Goal: Obtain resource: Download file/media

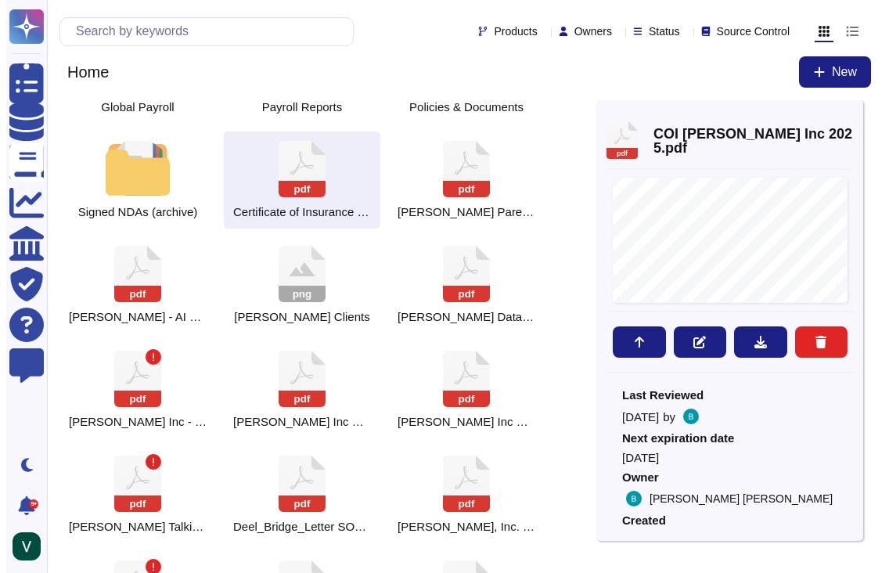
scroll to position [293, 0]
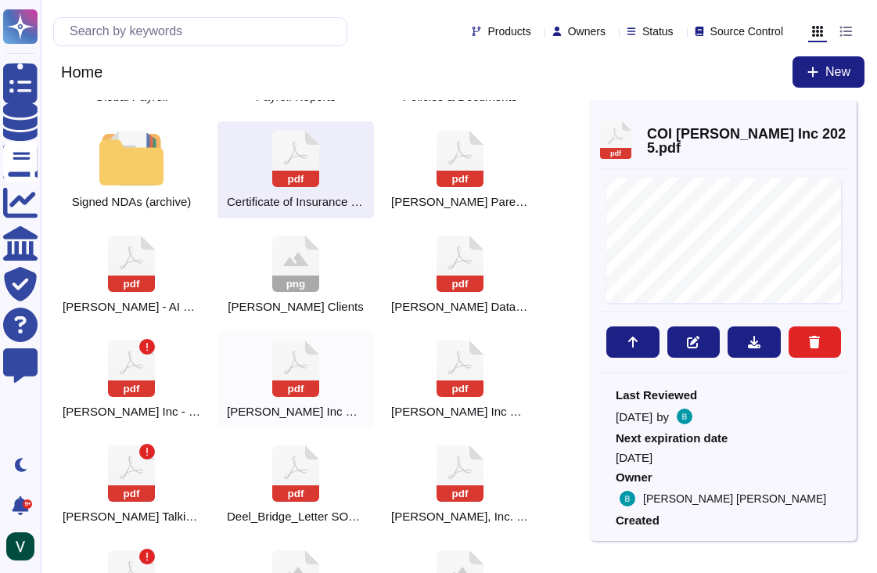
click at [293, 351] on icon at bounding box center [295, 362] width 23 height 23
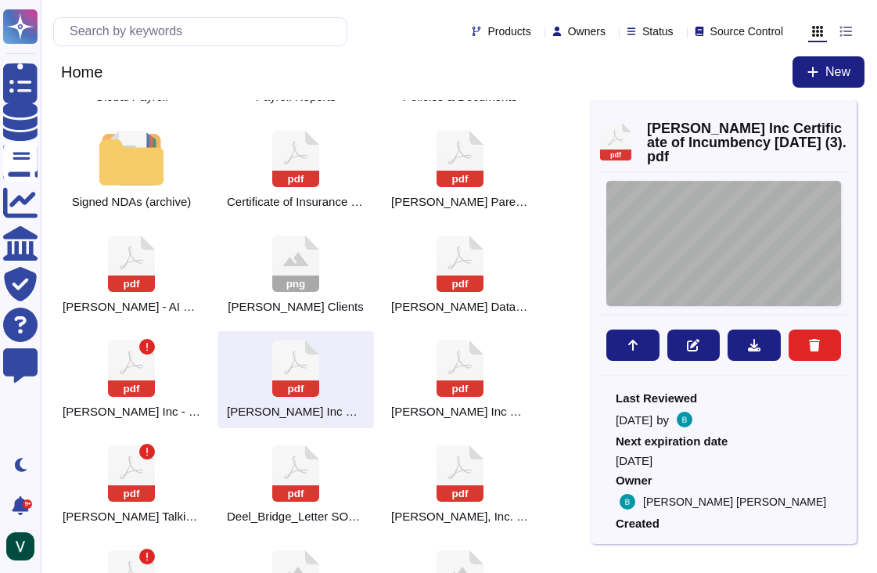
click at [710, 260] on div "4145 - 1437 - 0895.1 [PERSON_NAME] , INC. CERTIFICATE OF INCUMBENCY [DATE] THE …" at bounding box center [724, 243] width 235 height 125
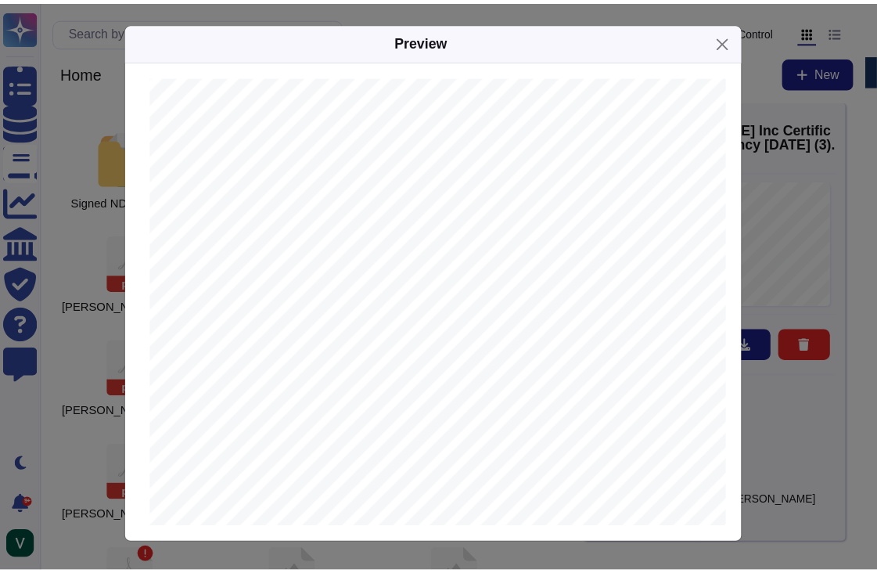
scroll to position [249, 0]
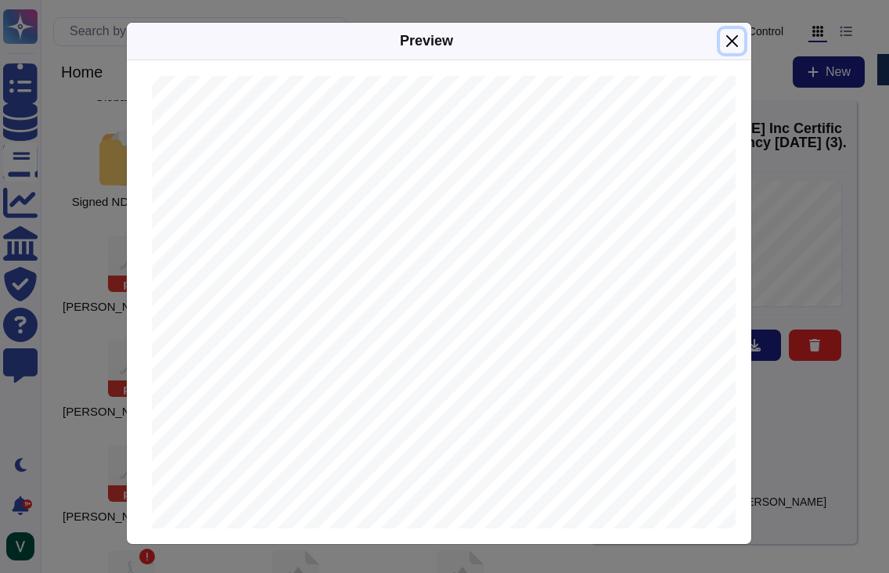
click at [733, 42] on button "Close" at bounding box center [732, 41] width 24 height 24
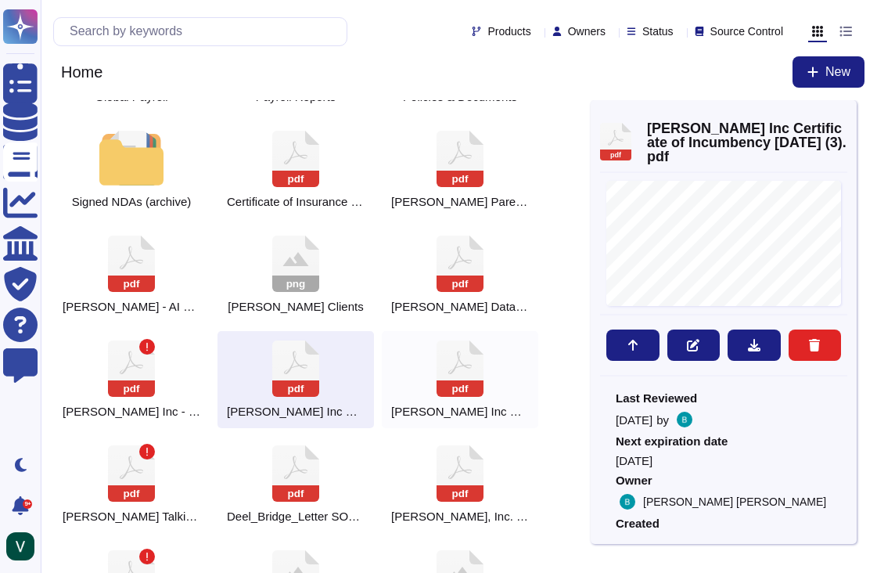
click at [464, 377] on icon at bounding box center [460, 368] width 47 height 56
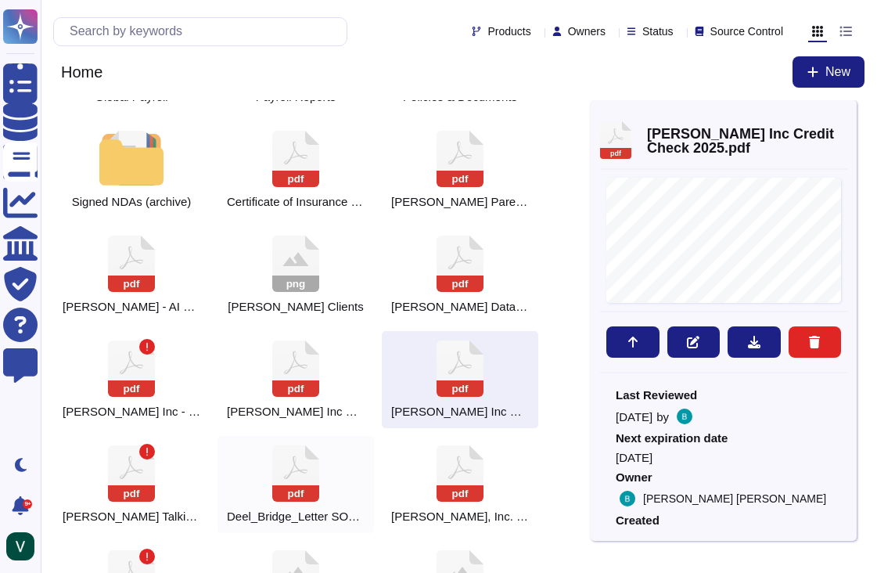
scroll to position [337, 0]
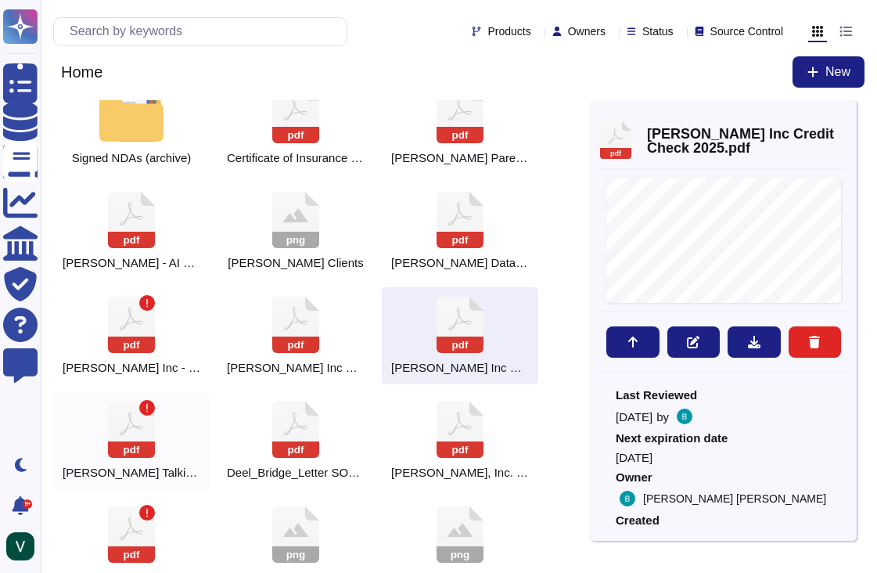
click at [140, 431] on icon at bounding box center [131, 429] width 47 height 56
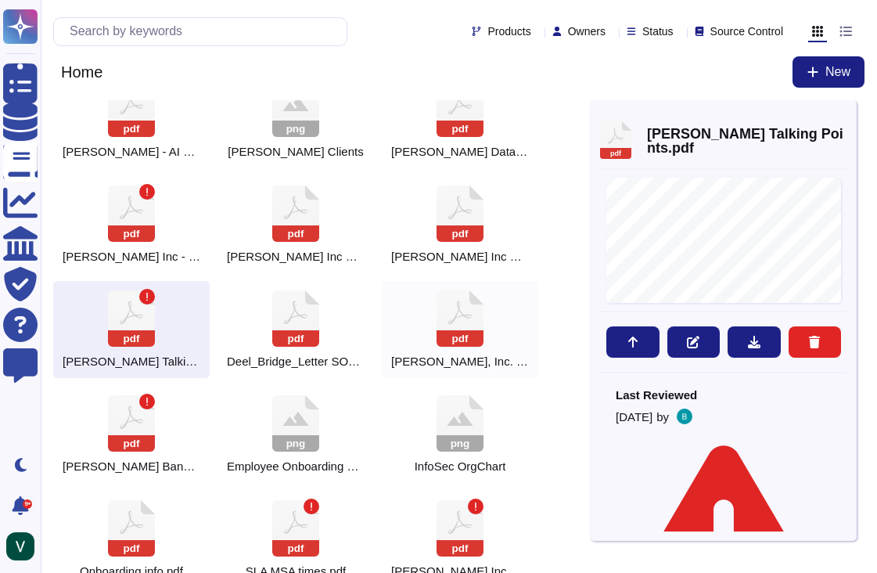
scroll to position [455, 0]
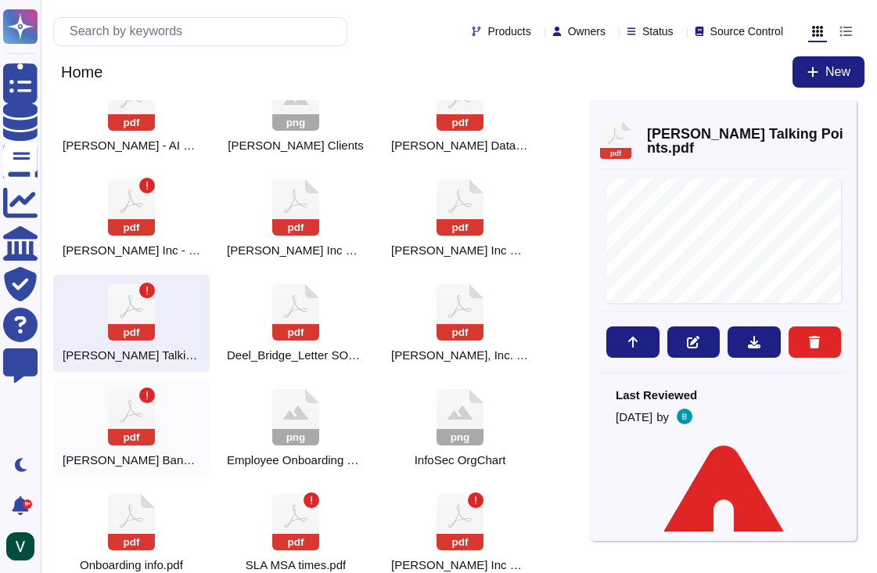
click at [130, 412] on icon at bounding box center [131, 417] width 47 height 56
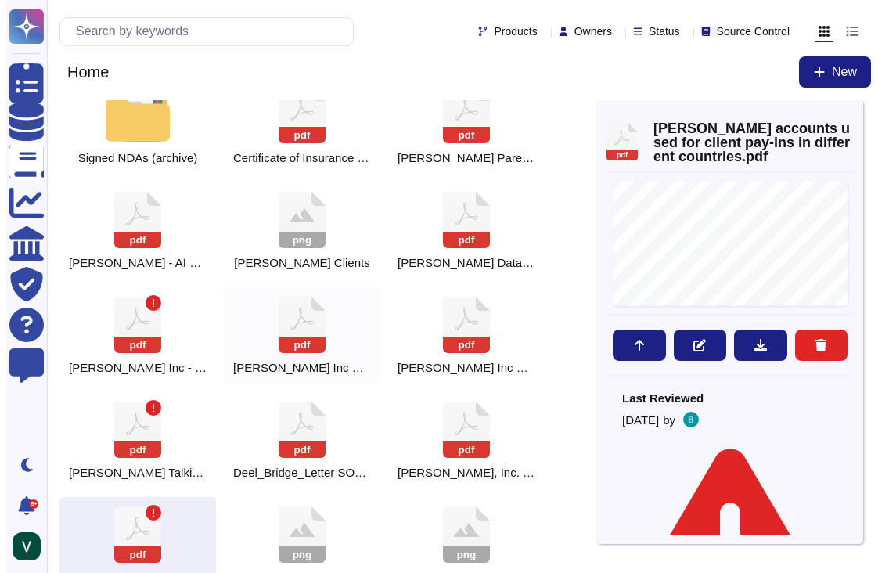
scroll to position [340, 0]
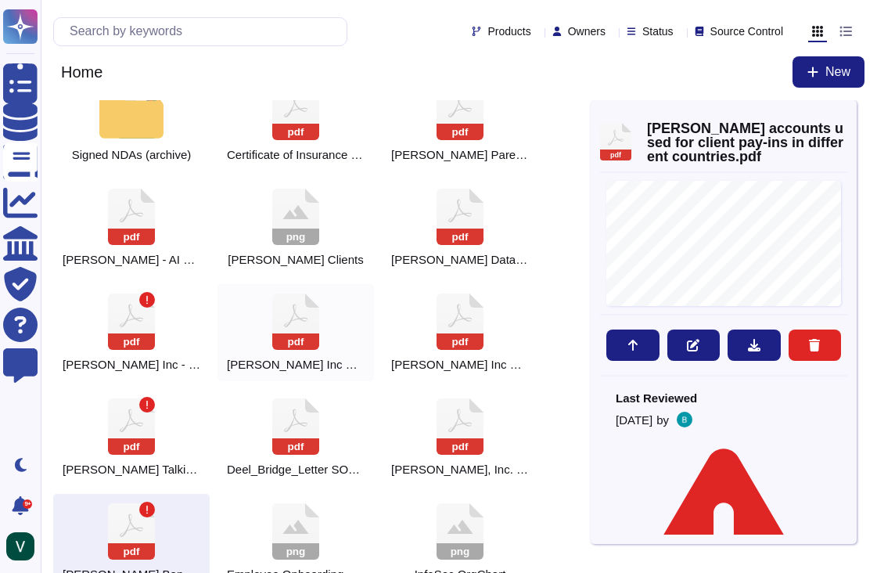
click at [315, 336] on rect at bounding box center [295, 341] width 47 height 16
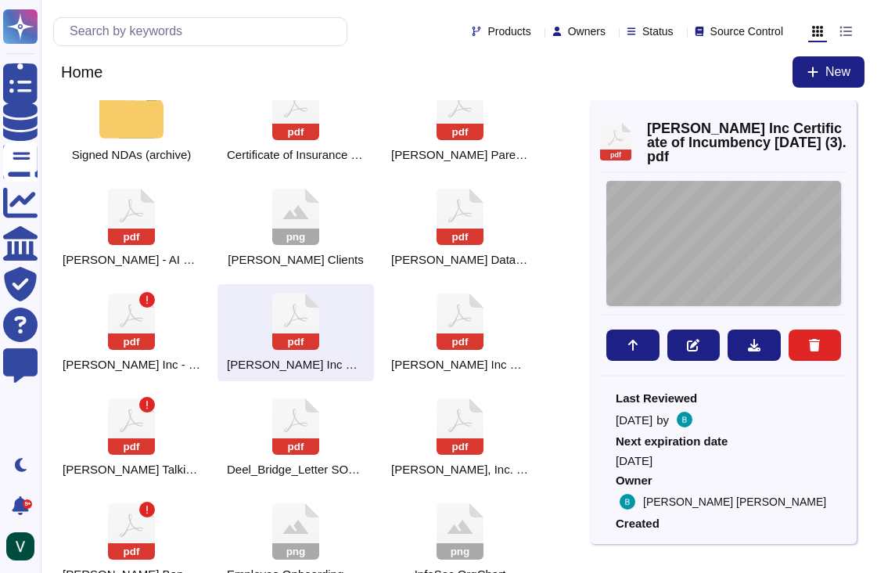
click at [678, 261] on div "4145 - 1437 - 0895.1 [PERSON_NAME] , INC. CERTIFICATE OF INCUMBENCY [DATE] THE …" at bounding box center [724, 243] width 235 height 125
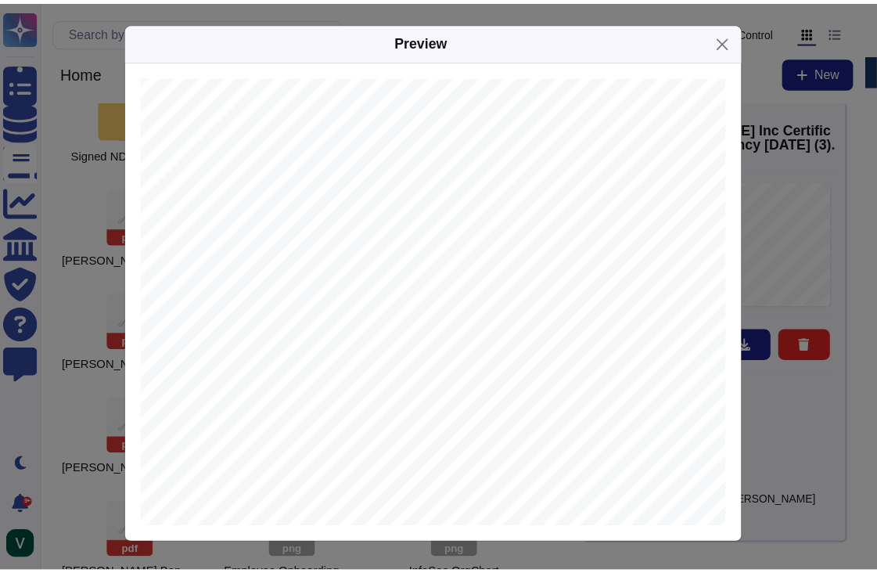
scroll to position [0, 54]
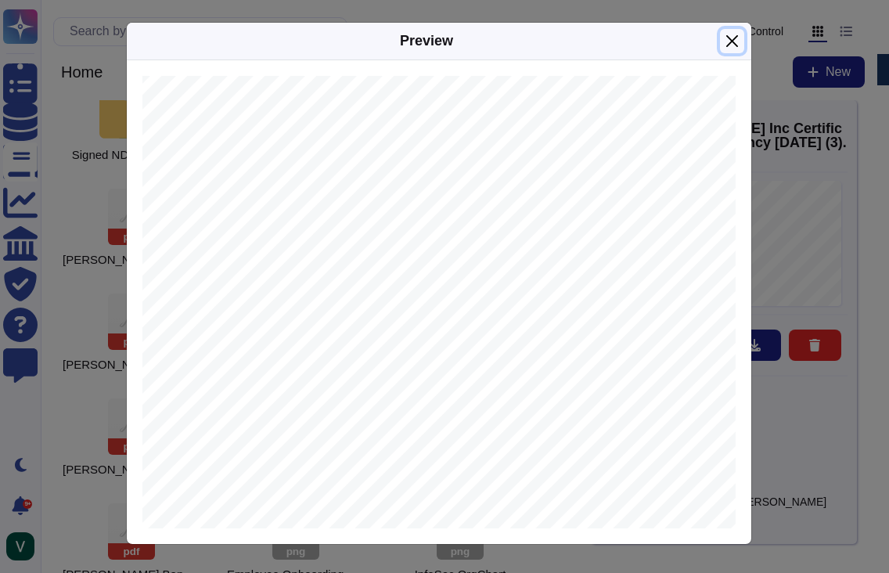
click at [737, 40] on button "Close" at bounding box center [732, 41] width 24 height 24
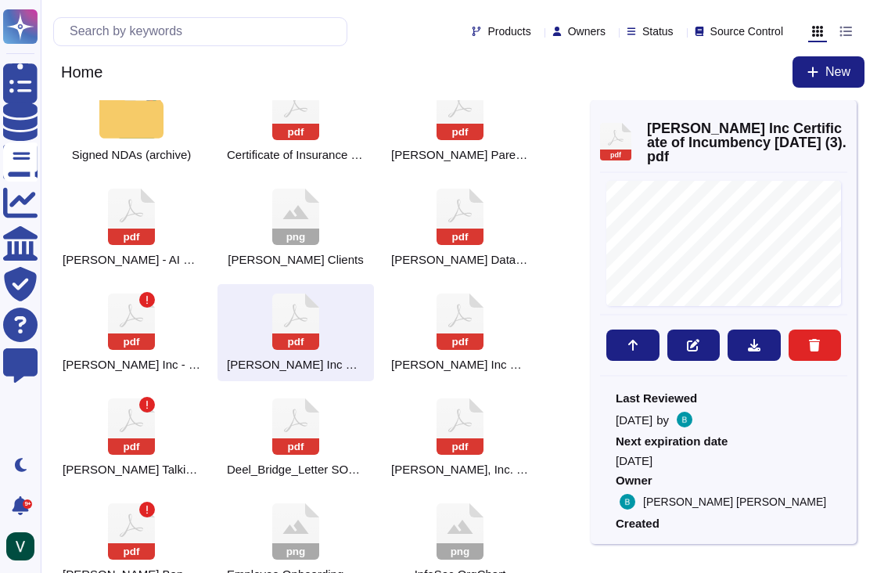
click at [307, 328] on icon at bounding box center [295, 321] width 47 height 56
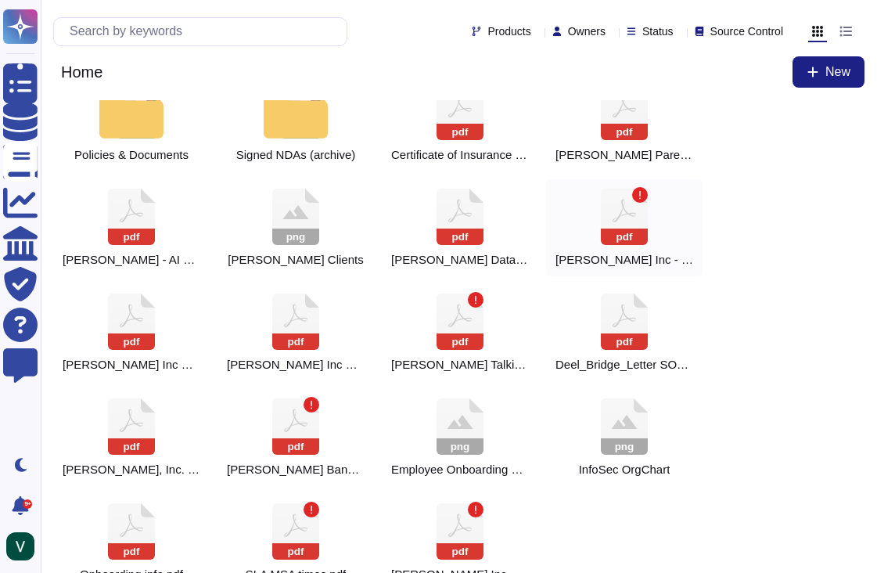
click at [146, 326] on icon at bounding box center [131, 321] width 47 height 56
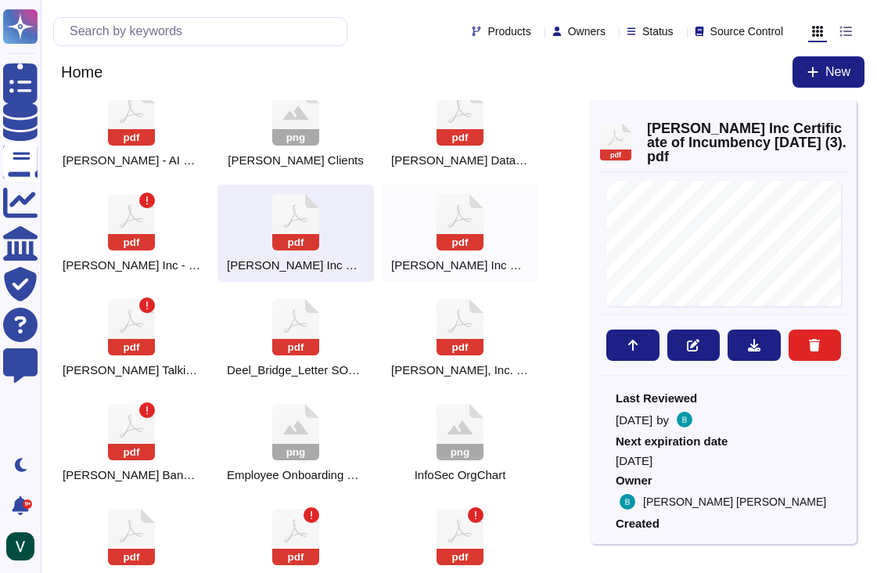
scroll to position [441, 0]
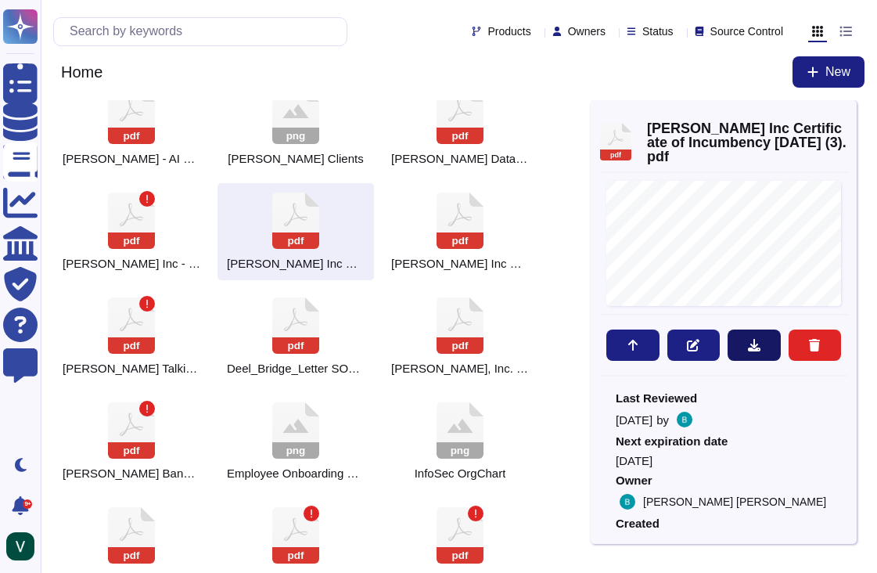
click at [761, 347] on button at bounding box center [754, 344] width 53 height 31
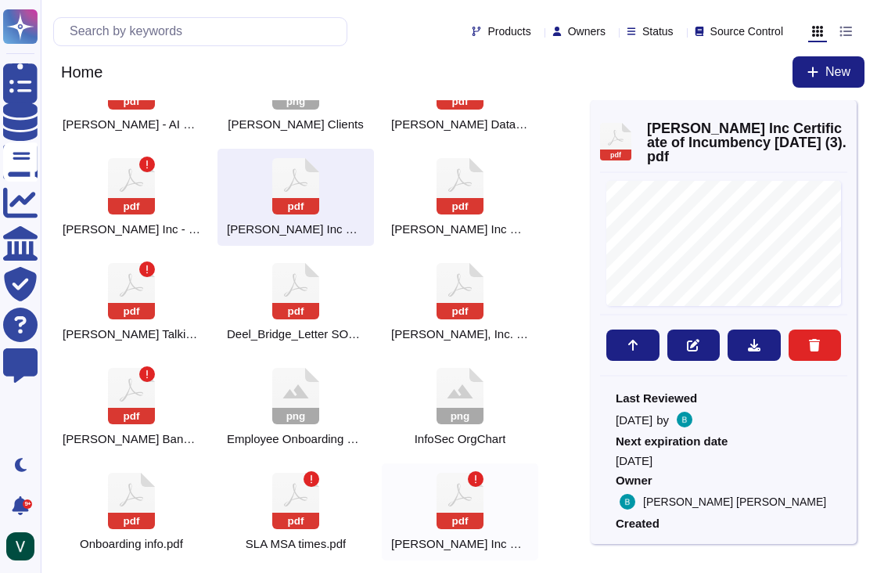
click at [450, 496] on icon at bounding box center [460, 501] width 47 height 56
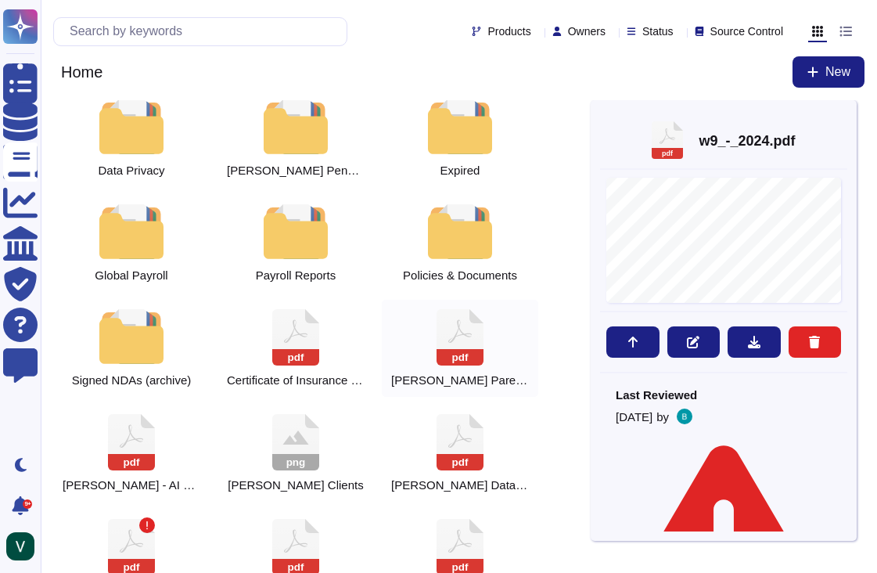
scroll to position [109, 0]
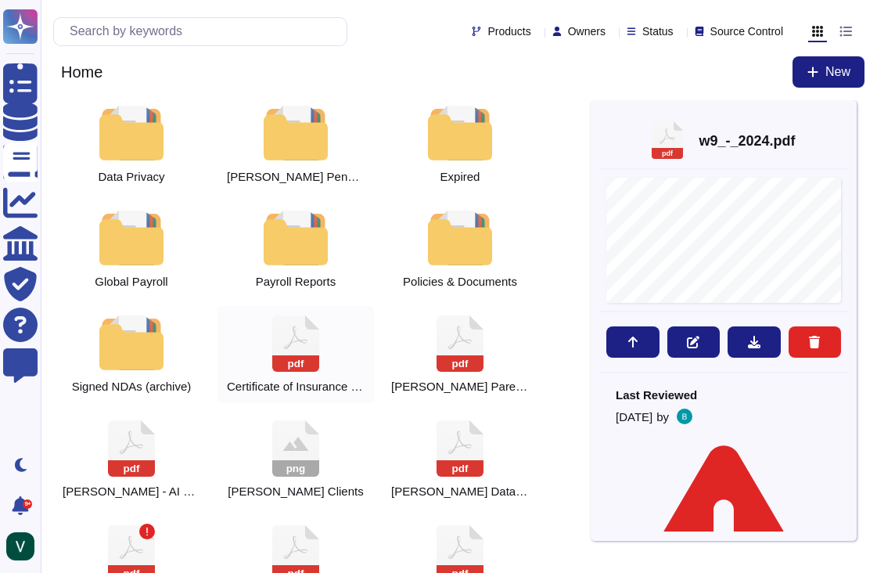
click at [329, 330] on div "pdf Certificate of Insurance Liability [PERSON_NAME], Inc." at bounding box center [296, 354] width 157 height 97
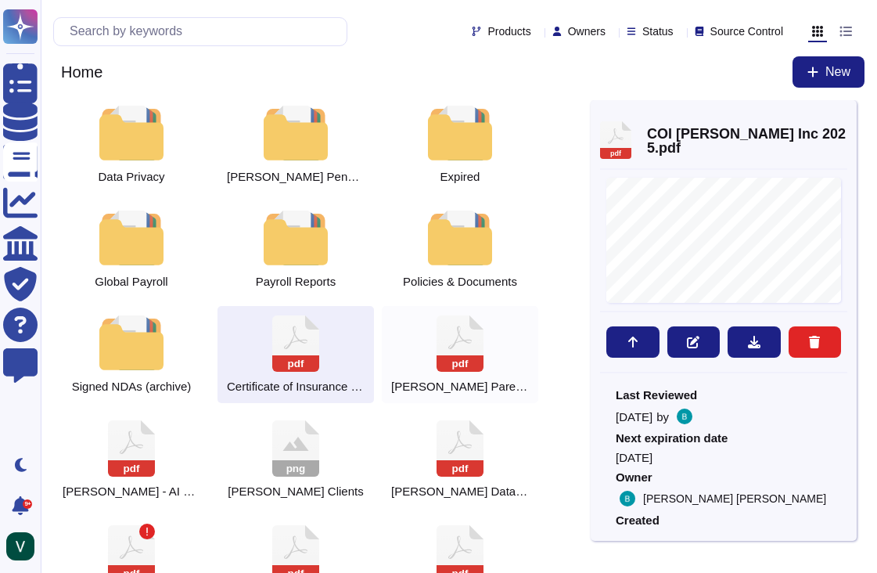
click at [498, 345] on div "pdf [PERSON_NAME] Parent and subsidiary organization map" at bounding box center [460, 354] width 157 height 97
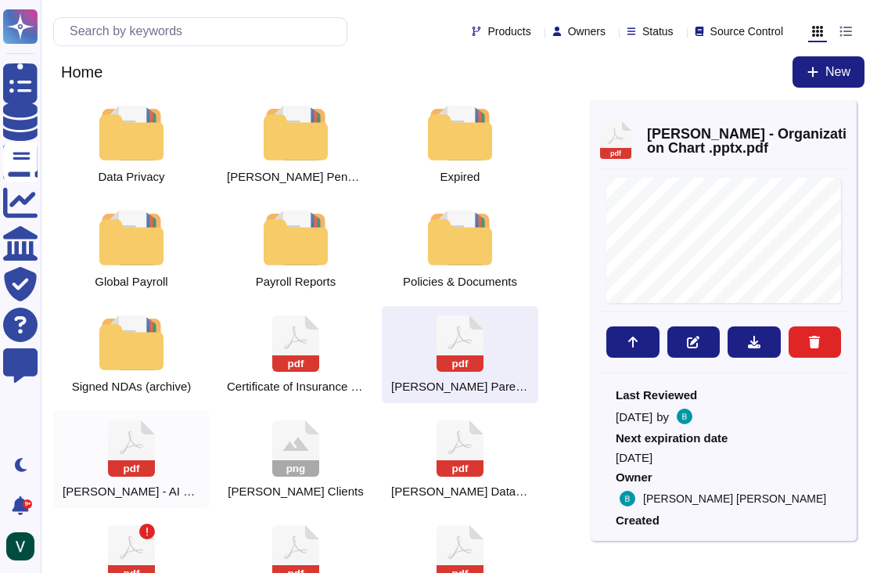
click at [140, 453] on icon at bounding box center [131, 448] width 47 height 56
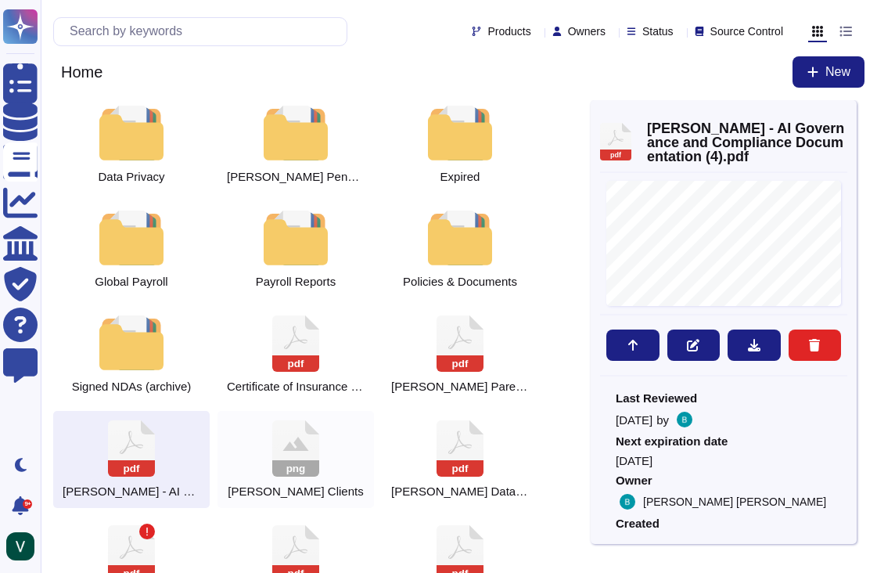
click at [293, 461] on rect at bounding box center [295, 468] width 47 height 16
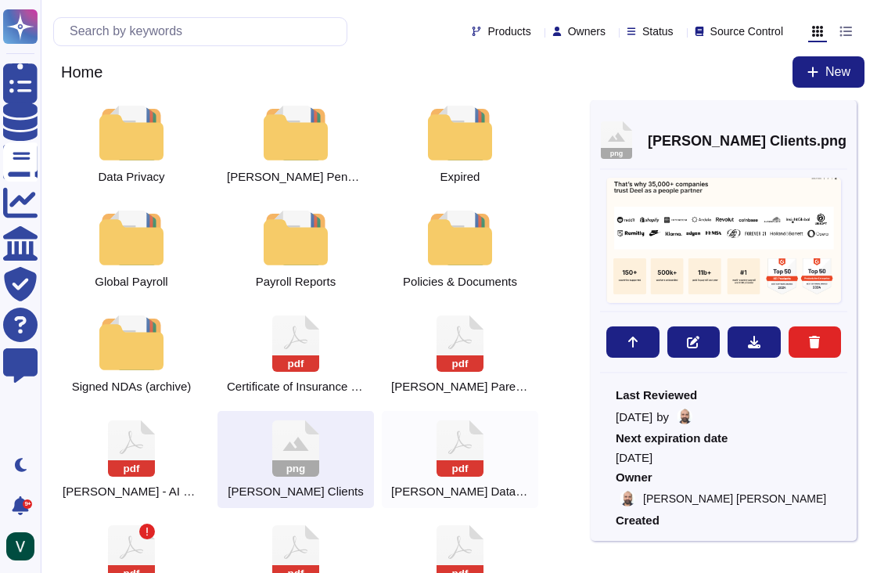
click at [457, 455] on icon at bounding box center [460, 448] width 47 height 56
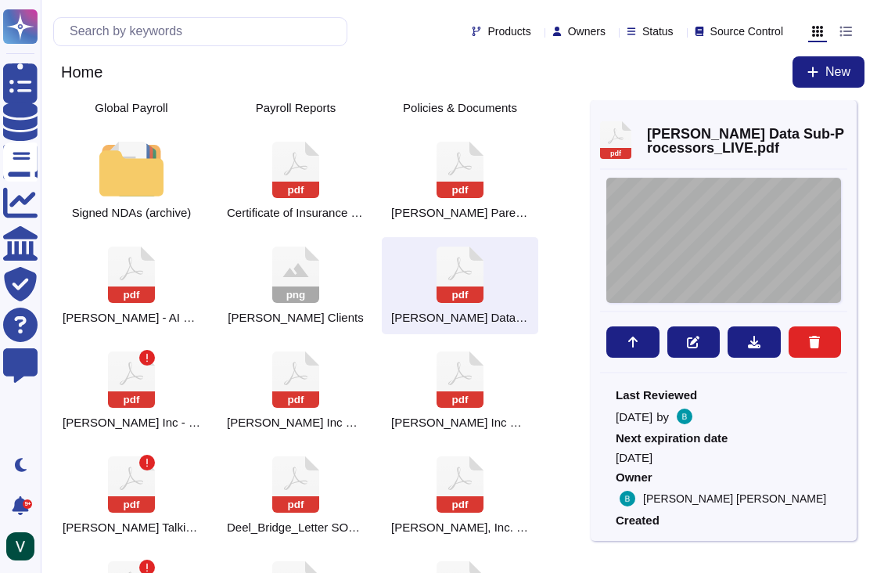
scroll to position [476, 0]
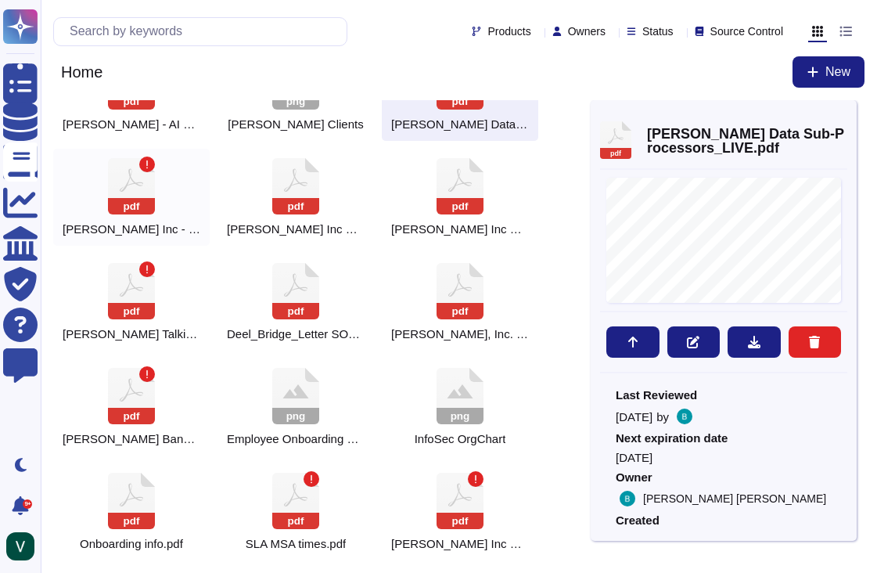
click at [148, 196] on icon at bounding box center [131, 186] width 47 height 56
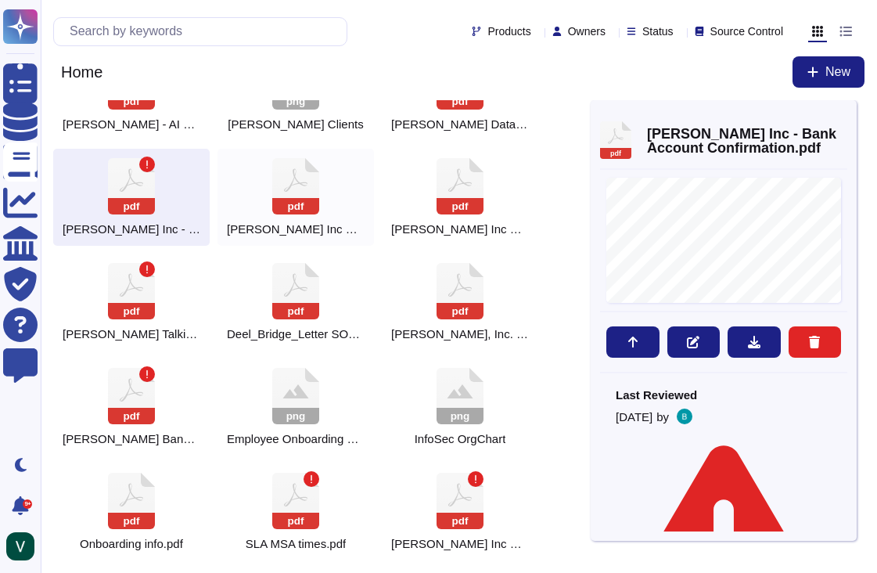
click at [261, 196] on div "pdf [PERSON_NAME] Inc Certificate of Incumbency" at bounding box center [296, 197] width 157 height 97
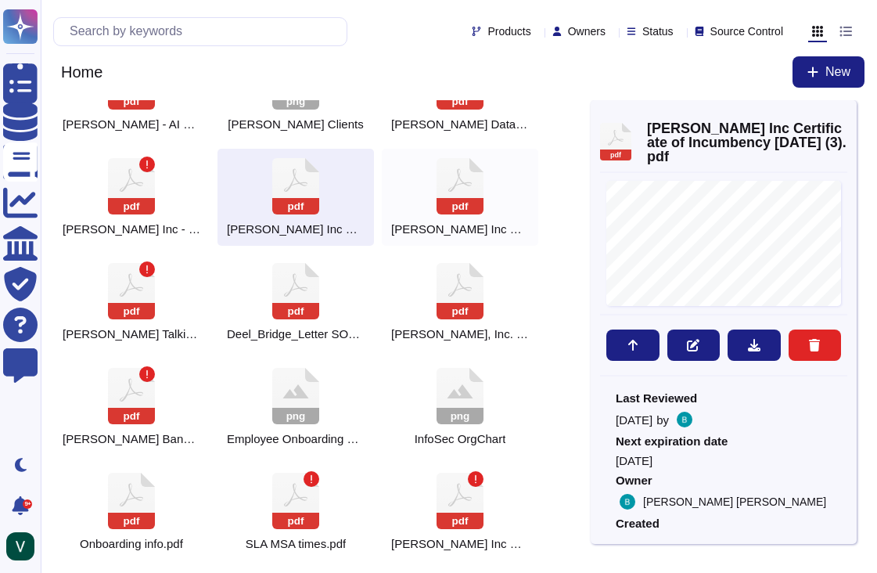
click at [434, 168] on div "pdf [PERSON_NAME] Inc Credit Check 2025.pdf" at bounding box center [460, 197] width 157 height 97
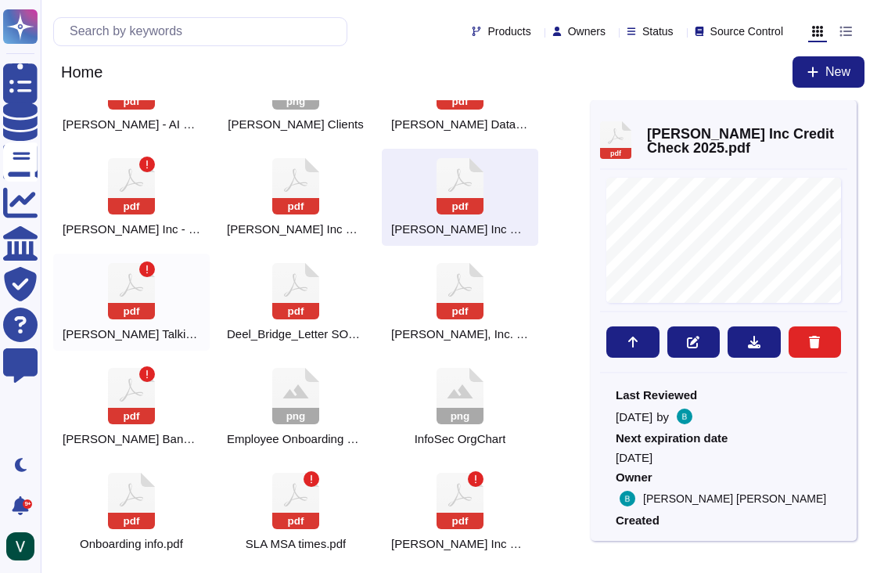
click at [133, 302] on icon at bounding box center [131, 291] width 47 height 56
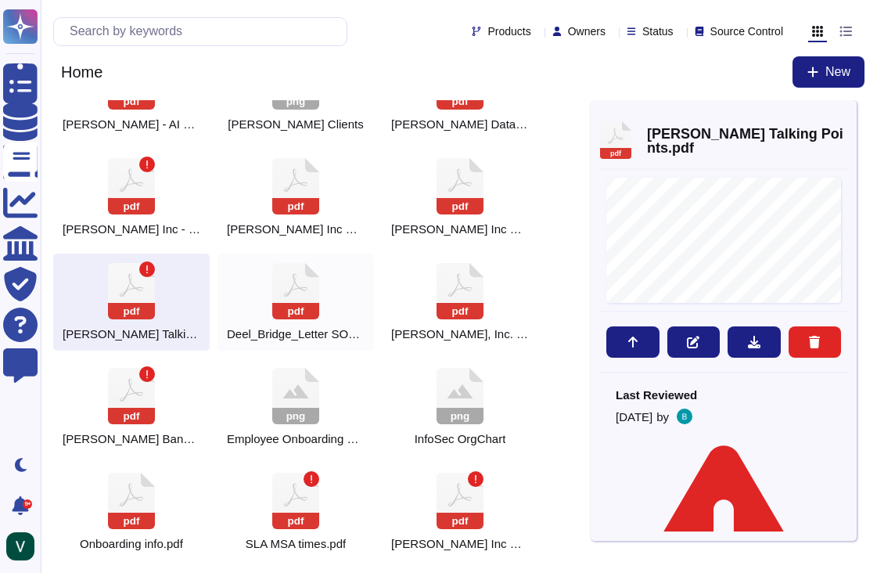
click at [281, 290] on icon at bounding box center [295, 291] width 47 height 56
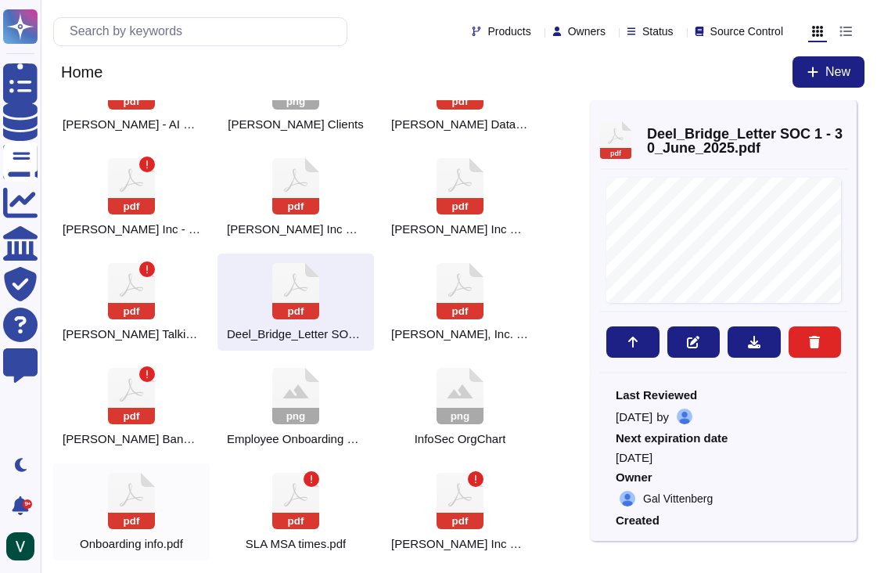
click at [139, 516] on rect at bounding box center [131, 521] width 47 height 16
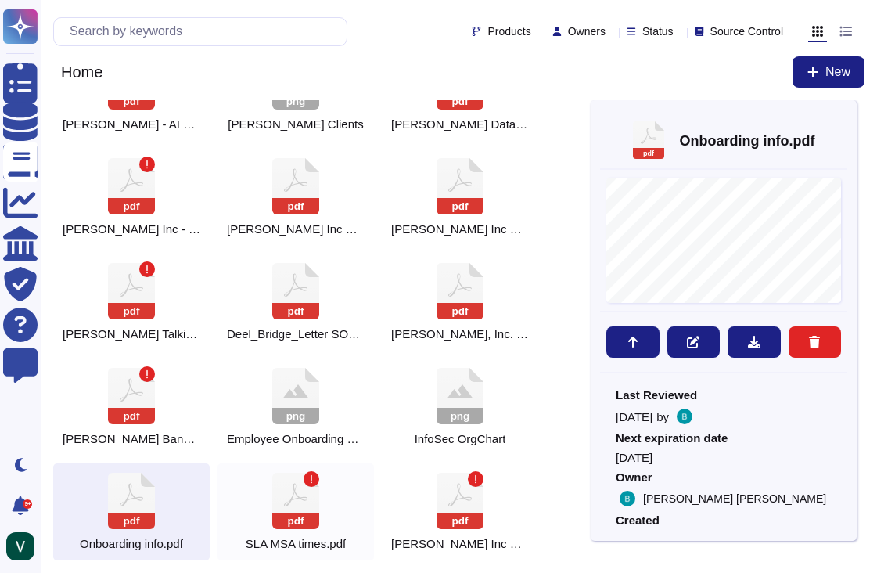
click at [288, 512] on icon at bounding box center [295, 501] width 47 height 56
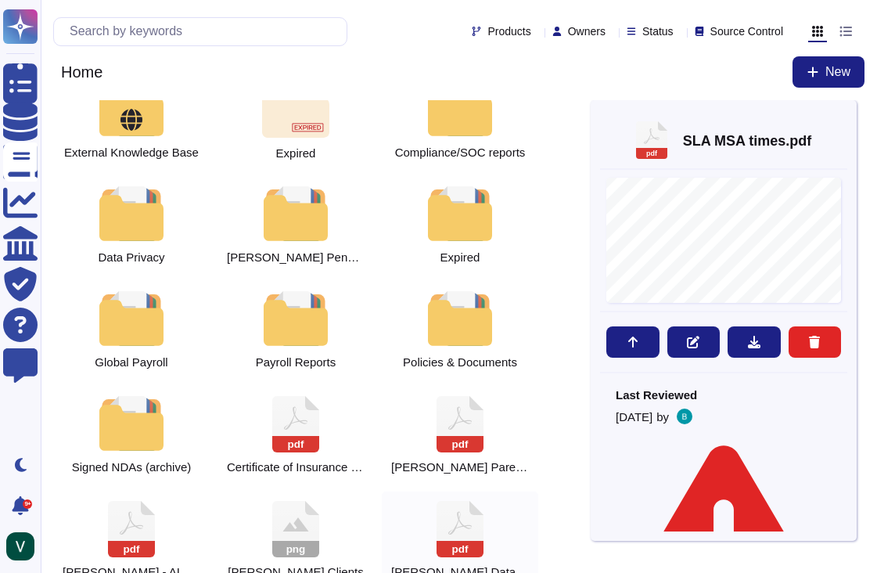
scroll to position [22, 0]
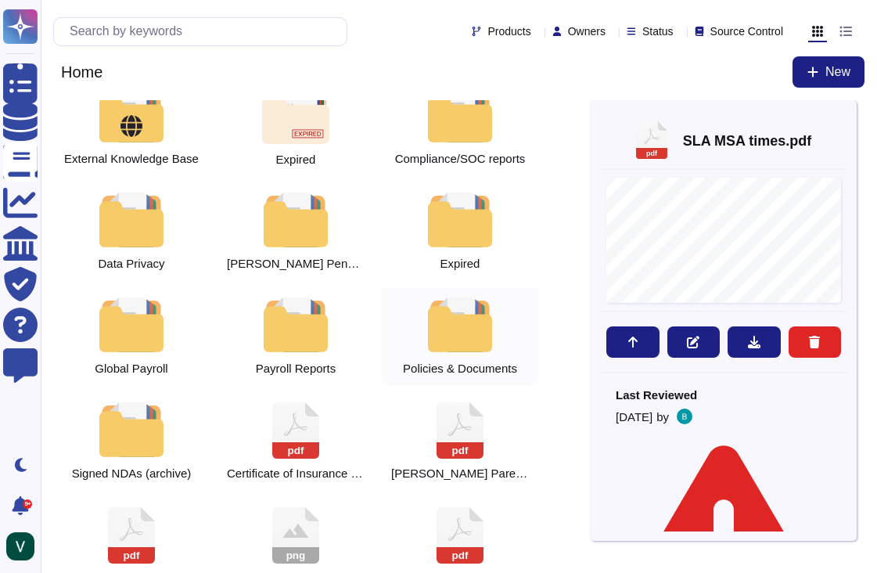
click at [473, 336] on div at bounding box center [460, 324] width 69 height 55
